Goal: Information Seeking & Learning: Learn about a topic

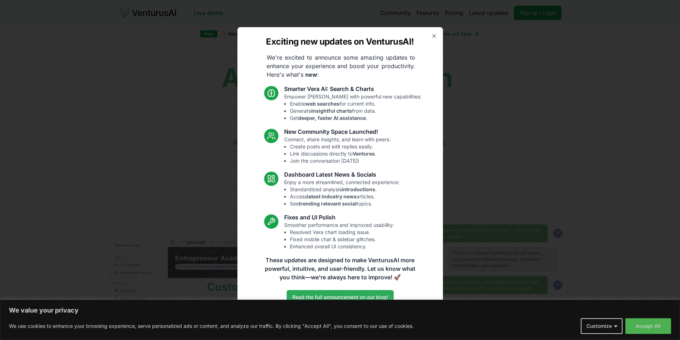
click at [351, 297] on link "Read the full announcement on our blog!" at bounding box center [340, 297] width 107 height 14
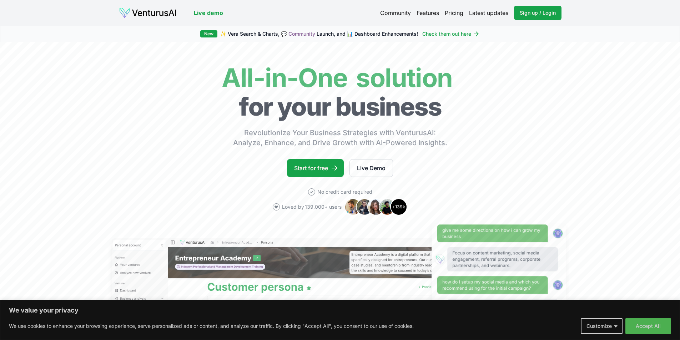
scroll to position [15, 0]
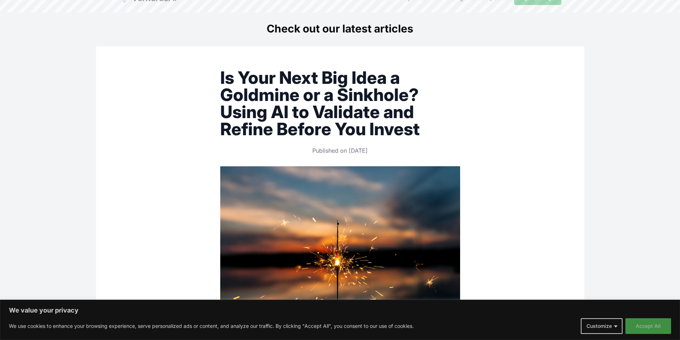
click at [648, 327] on button "Accept All" at bounding box center [649, 326] width 46 height 16
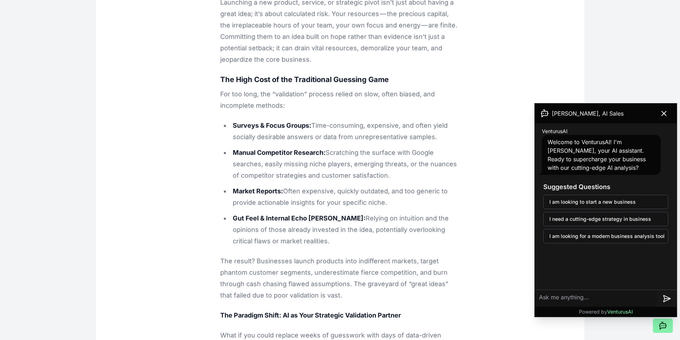
scroll to position [536, 0]
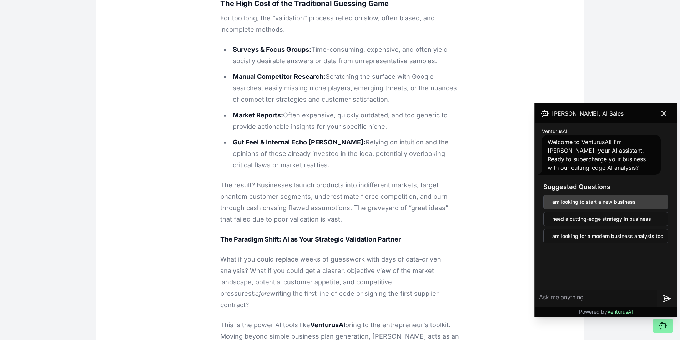
click at [592, 202] on button "I am looking to start a new business" at bounding box center [605, 202] width 125 height 14
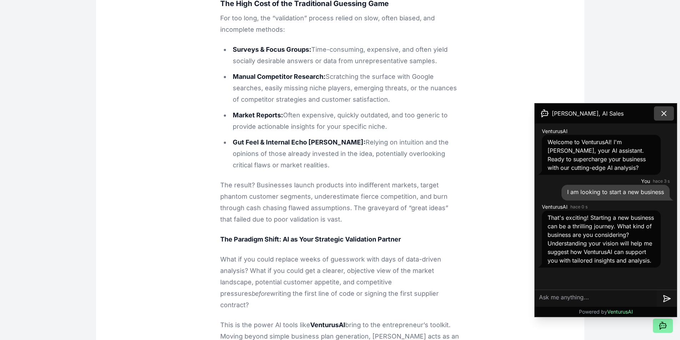
click at [665, 112] on icon at bounding box center [664, 113] width 9 height 9
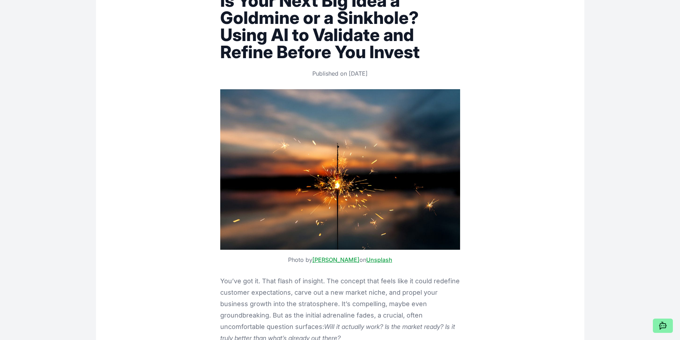
scroll to position [0, 0]
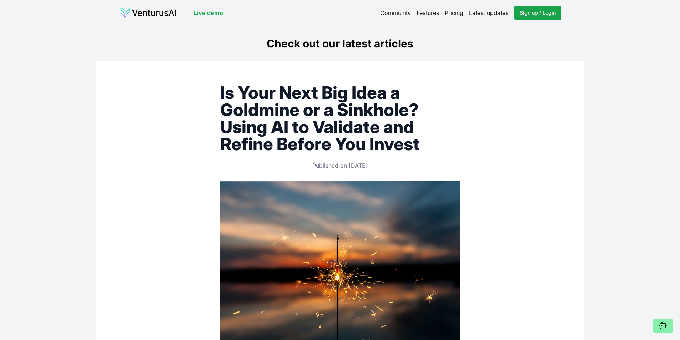
click at [448, 14] on link "Pricing" at bounding box center [454, 13] width 19 height 9
